Goal: Task Accomplishment & Management: Complete application form

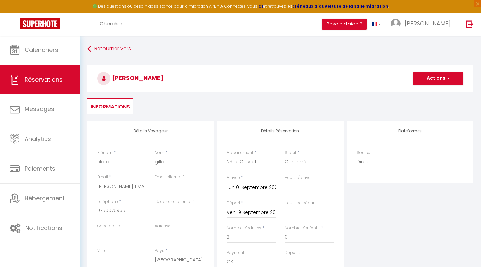
select select "27020"
select select
click at [442, 80] on button "Actions" at bounding box center [438, 78] width 50 height 13
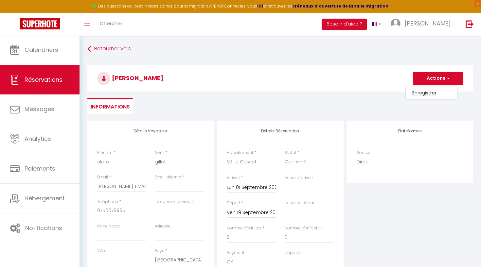
click at [429, 92] on link "Enregistrer" at bounding box center [432, 93] width 52 height 9
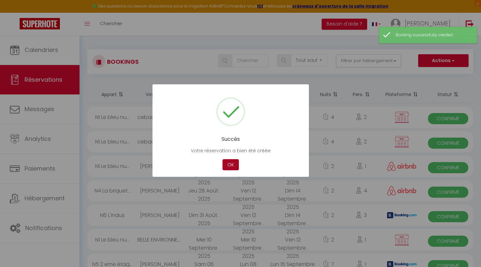
click at [226, 166] on button "OK" at bounding box center [231, 164] width 16 height 11
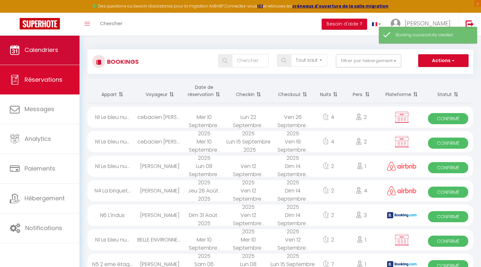
click at [67, 54] on link "Calendriers" at bounding box center [40, 49] width 80 height 29
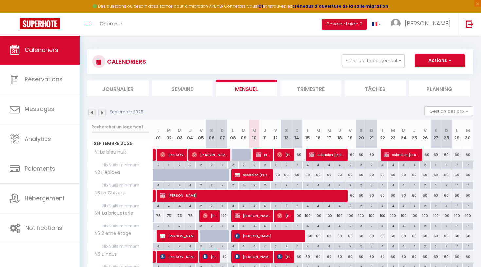
click at [91, 111] on img at bounding box center [91, 112] width 7 height 7
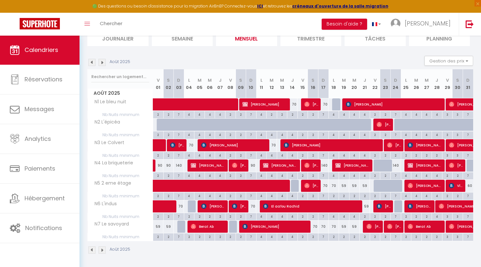
scroll to position [50, 0]
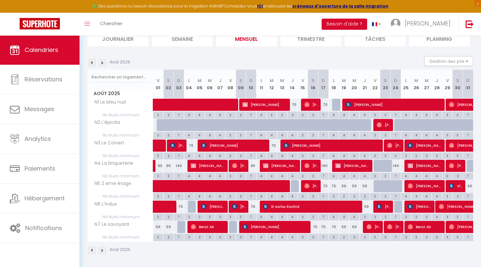
click at [102, 62] on img at bounding box center [102, 62] width 7 height 7
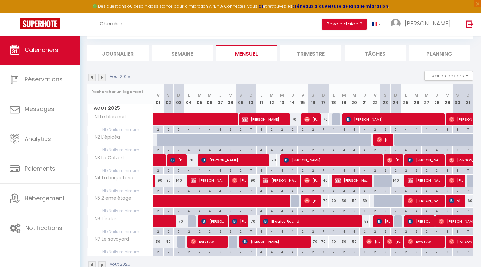
select select
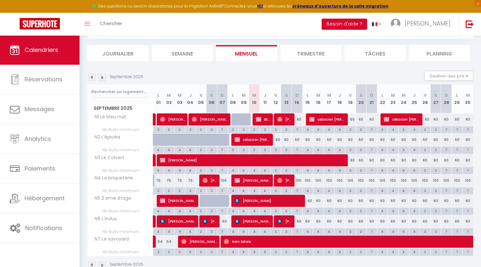
click at [263, 158] on span "[PERSON_NAME]" at bounding box center [253, 160] width 187 height 12
select select "OK"
select select "KO"
select select "0"
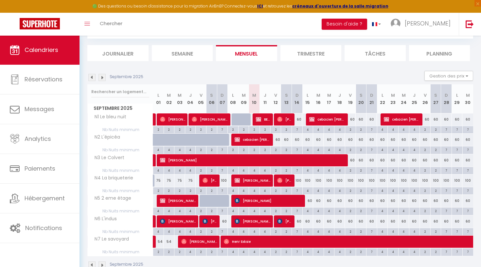
select select "1"
select select
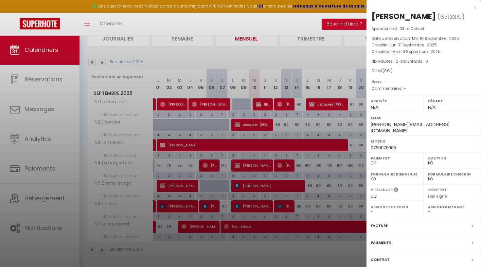
scroll to position [50, 0]
click at [388, 218] on div "Facture" at bounding box center [424, 226] width 115 height 17
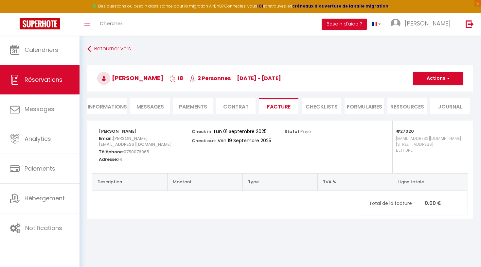
click at [113, 108] on li "Informations" at bounding box center [107, 106] width 40 height 16
select select
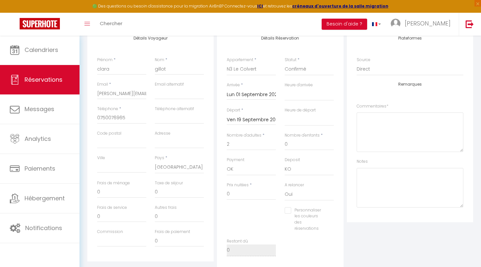
scroll to position [95, 0]
click at [240, 190] on input "0" at bounding box center [251, 193] width 49 height 12
type input "9"
select select
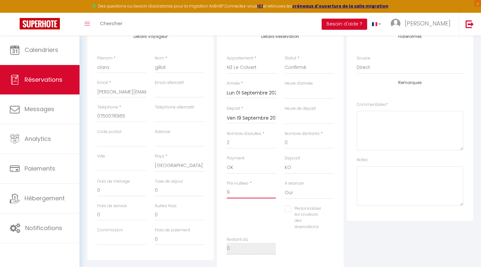
select select
checkbox input "false"
type input "91"
select select
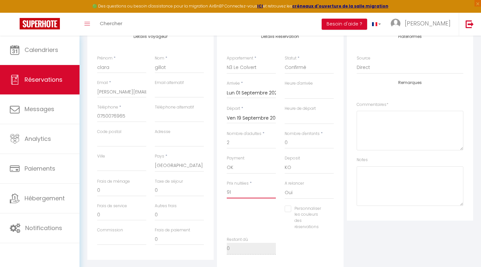
checkbox input "false"
type input "915"
select select
checkbox input "false"
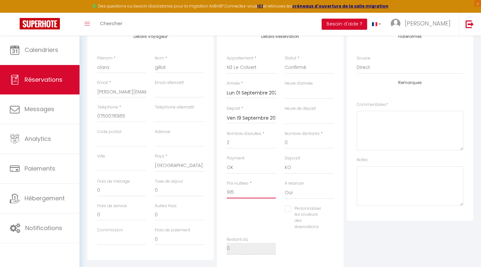
type input "915,"
select select
checkbox input "false"
type input "915,7"
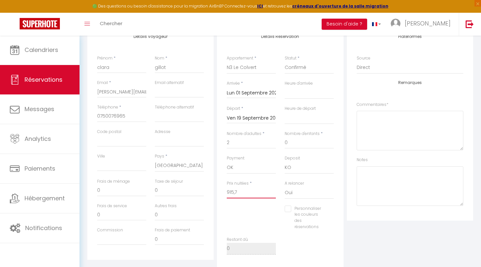
select select
checkbox input "false"
type input "915,70"
select select
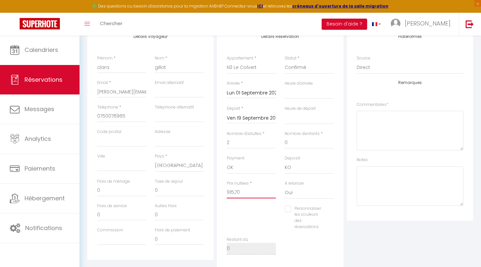
select select
checkbox input "false"
type input "915,7"
select select
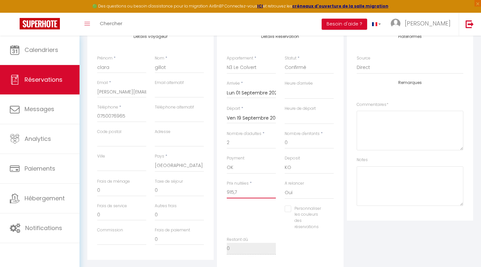
checkbox input "false"
type input "915,"
select select
checkbox input "false"
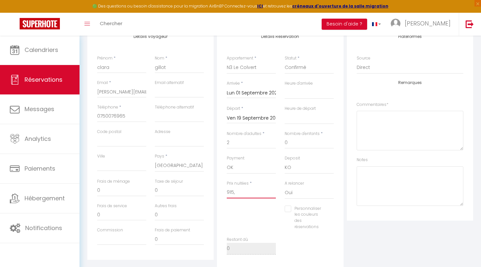
type input "915"
select select
checkbox input "false"
type input "915"
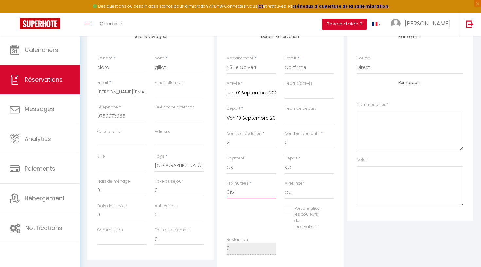
select select
checkbox input "false"
type input "915."
select select
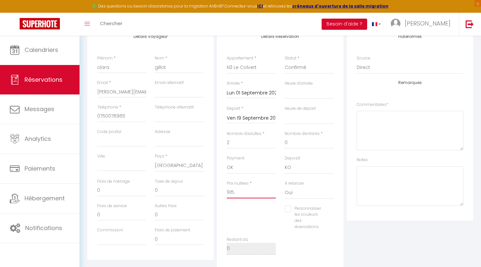
select select
checkbox input "false"
type input "915."
select select
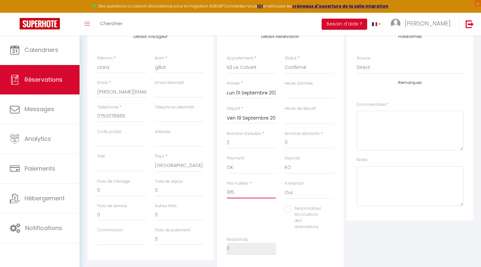
checkbox input "false"
type input "915.7"
select select
checkbox input "false"
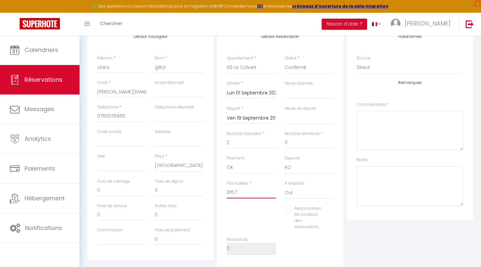
type input "915.70"
select select
checkbox input "false"
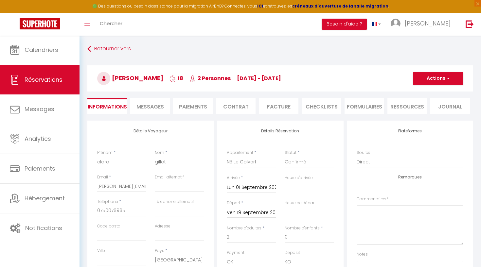
scroll to position [0, 0]
type input "915.70"
click at [440, 85] on button "Actions" at bounding box center [438, 78] width 50 height 13
drag, startPoint x: 430, startPoint y: 100, endPoint x: 427, endPoint y: 93, distance: 7.2
click at [427, 93] on ul "Enregistrer Dupliquer Supprimer" at bounding box center [432, 101] width 52 height 29
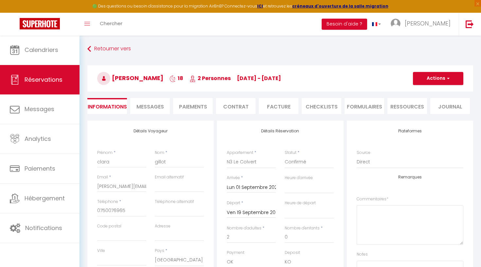
click at [437, 81] on button "Actions" at bounding box center [438, 78] width 50 height 13
click at [431, 91] on link "Enregistrer" at bounding box center [432, 93] width 52 height 9
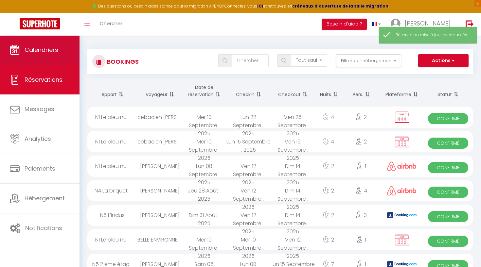
click at [54, 51] on span "Calendriers" at bounding box center [42, 50] width 34 height 8
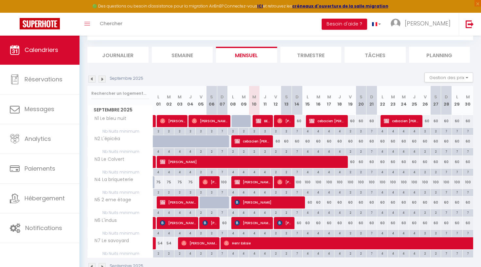
scroll to position [35, 0]
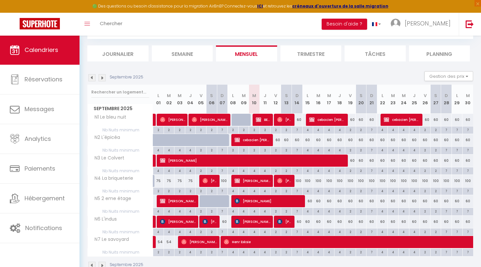
click at [256, 140] on span "cebacien [PERSON_NAME]" at bounding box center [253, 140] width 36 height 12
select select "OK"
select select "KO"
select select "0"
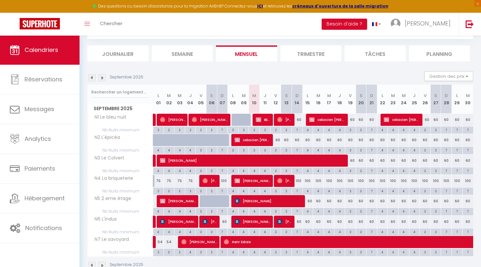
select select "1"
select select
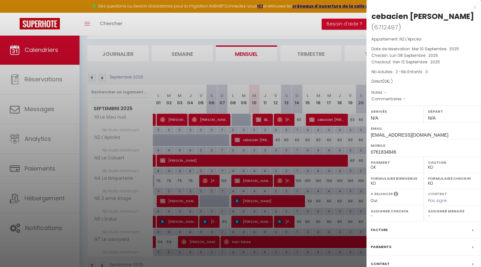
click at [476, 6] on div "x" at bounding box center [422, 7] width 110 height 8
